Goal: Task Accomplishment & Management: Manage account settings

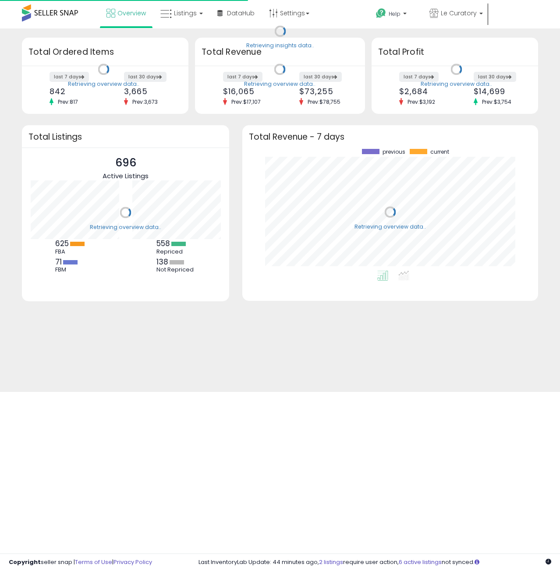
scroll to position [122, 278]
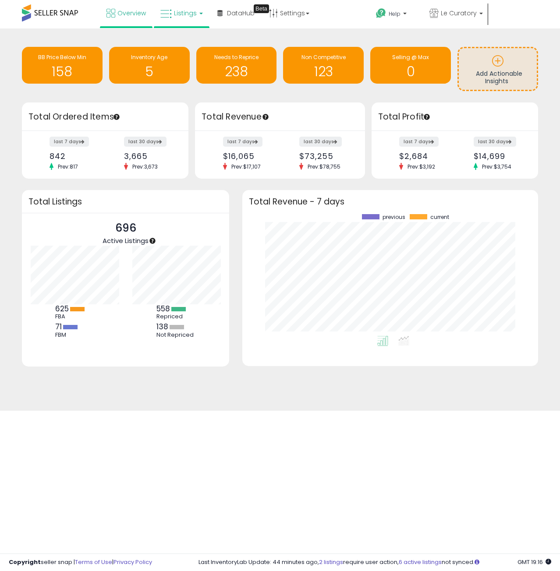
click at [195, 15] on span "Listings" at bounding box center [185, 13] width 23 height 9
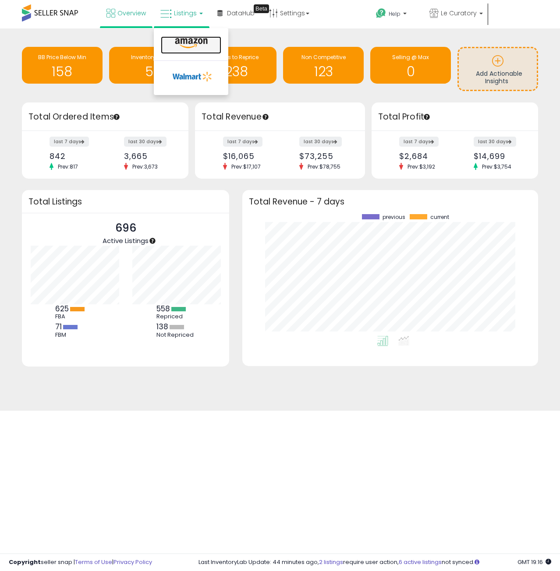
click at [193, 44] on icon at bounding box center [191, 43] width 38 height 11
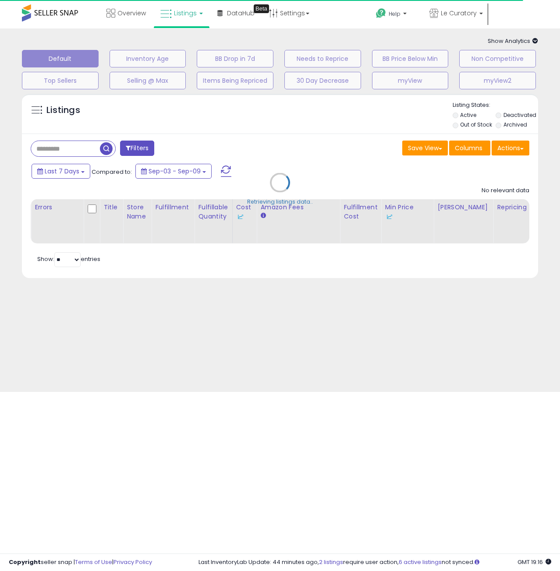
click at [63, 152] on div "Retrieving listings data.." at bounding box center [279, 189] width 529 height 200
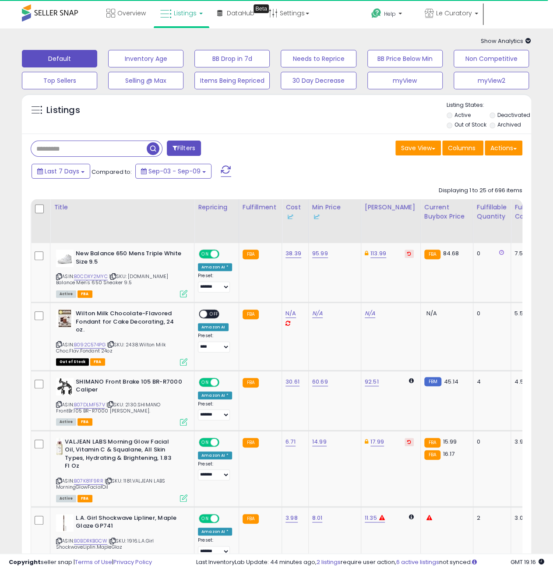
click at [63, 152] on input "text" at bounding box center [89, 148] width 116 height 15
paste input "**********"
type input "**********"
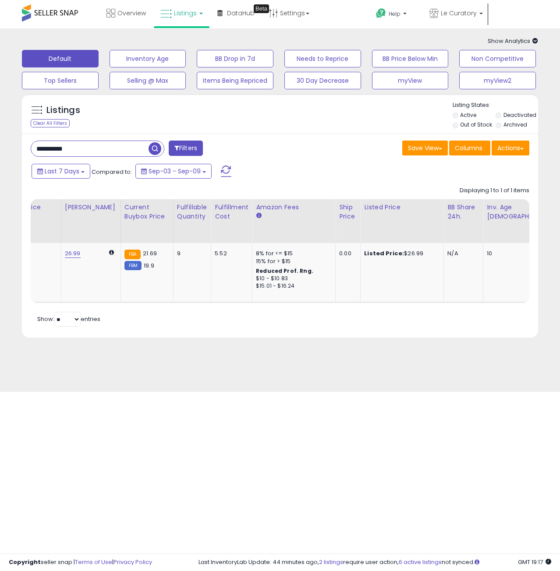
scroll to position [0, 283]
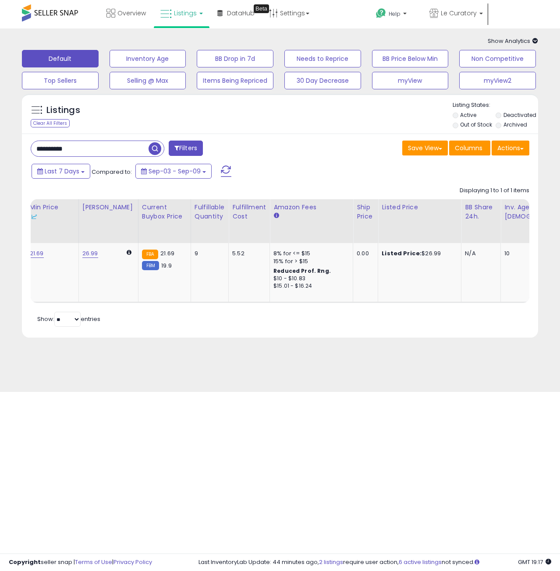
click at [419, 28] on p "Hi [PERSON_NAME]" at bounding box center [394, 33] width 50 height 11
click at [50, 11] on span at bounding box center [50, 12] width 56 height 17
click at [303, 14] on link "Settings" at bounding box center [288, 13] width 53 height 26
click at [510, 7] on ul "Help Contact Support Search Knowledge Hub Request a Feature Le Curatory Le Cura…" at bounding box center [454, 24] width 171 height 48
click at [413, 28] on span "Hi [PERSON_NAME]" at bounding box center [396, 32] width 33 height 9
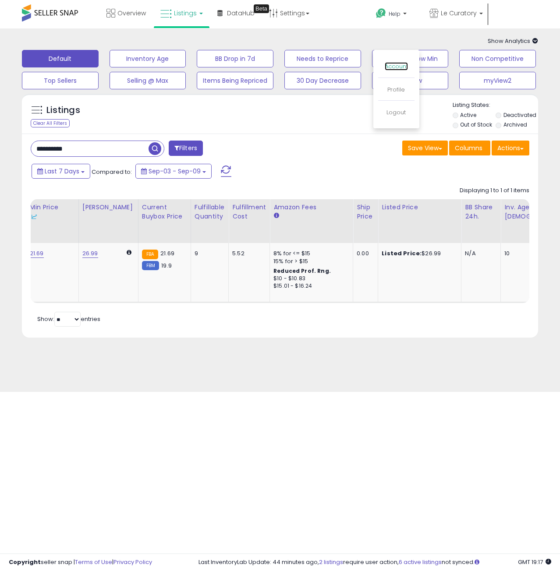
click at [408, 62] on link "Account" at bounding box center [396, 66] width 23 height 8
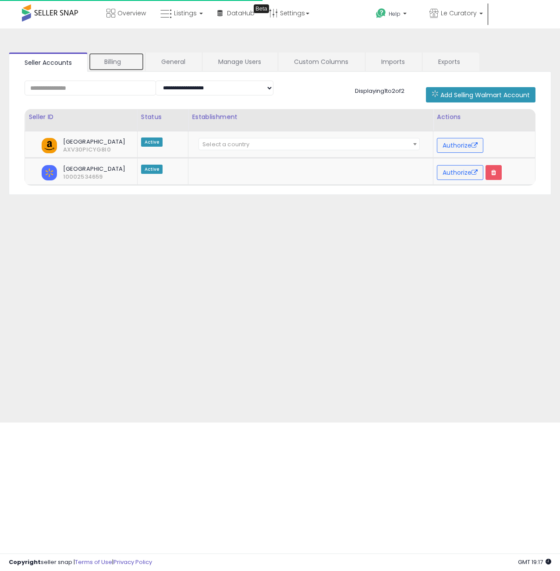
click at [113, 61] on link "Billing" at bounding box center [117, 62] width 56 height 18
